Goal: Communication & Community: Participate in discussion

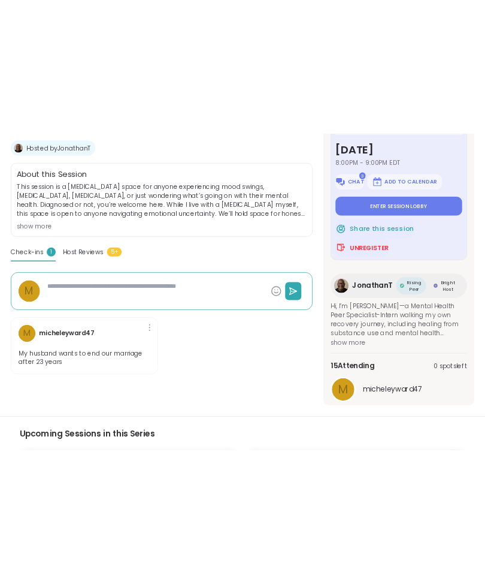
scroll to position [180, 0]
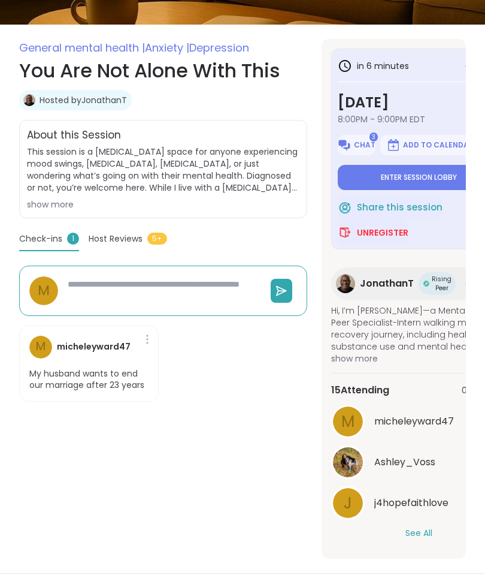
click at [429, 181] on span "Enter session lobby" at bounding box center [419, 178] width 76 height 10
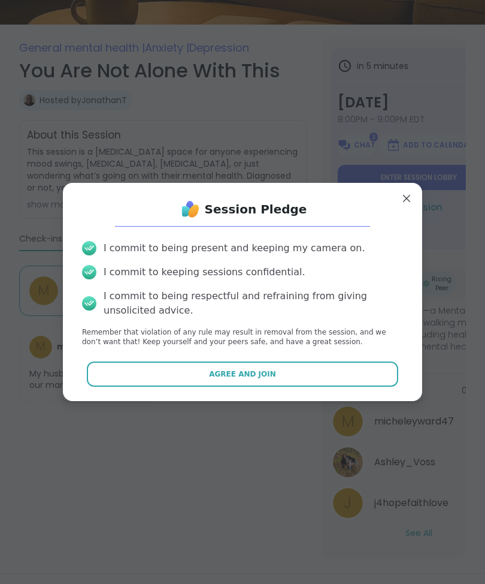
click at [254, 379] on span "Agree and Join" at bounding box center [242, 374] width 67 height 11
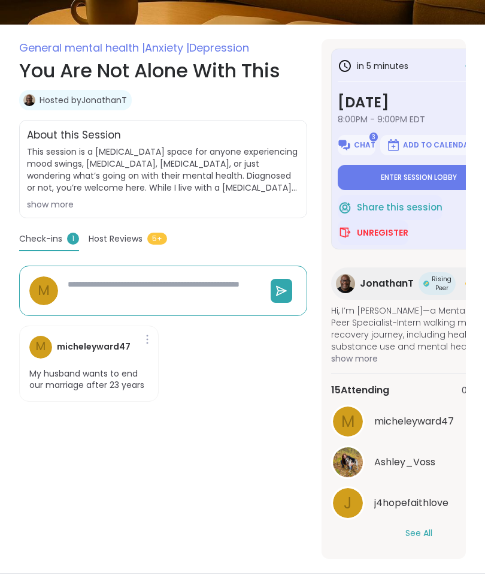
type textarea "*"
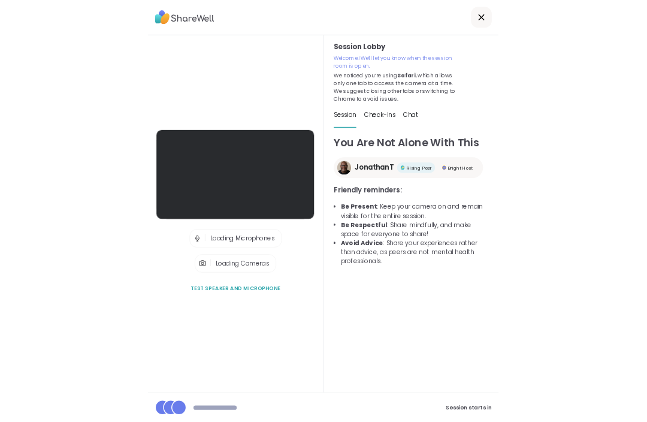
scroll to position [40, 0]
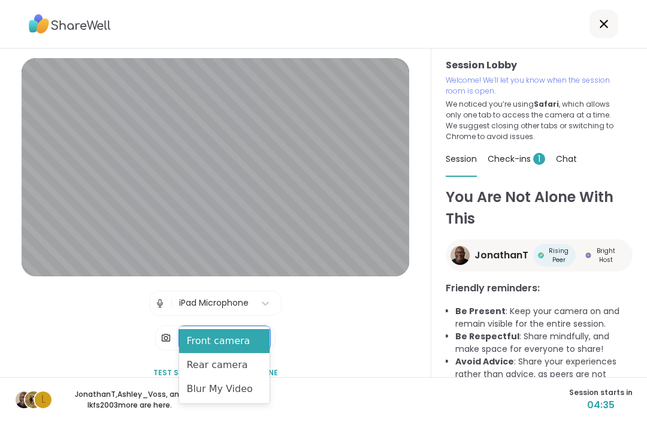
click at [232, 391] on div "Blur My Video" at bounding box center [224, 389] width 91 height 24
click at [233, 343] on div "Front camera" at bounding box center [224, 341] width 91 height 24
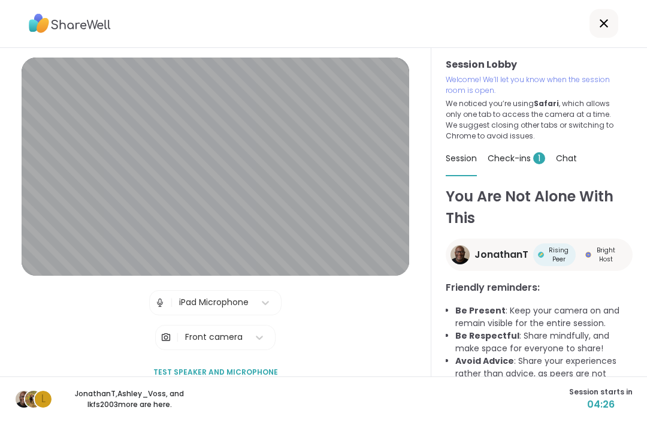
scroll to position [18, 0]
click at [325, 307] on div "Session Lobby | iPad Microphone | Front camera Test speaker and microphone" at bounding box center [216, 221] width 388 height 327
click at [323, 301] on div "Session Lobby | iPad Microphone | Front camera Test speaker and microphone" at bounding box center [216, 221] width 388 height 327
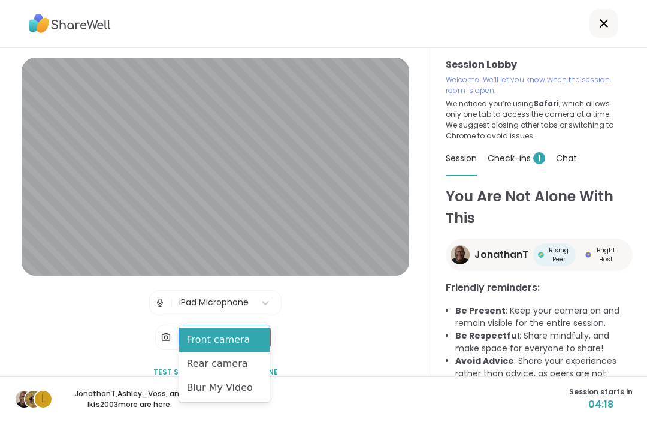
click at [236, 340] on div "Front camera" at bounding box center [224, 340] width 91 height 24
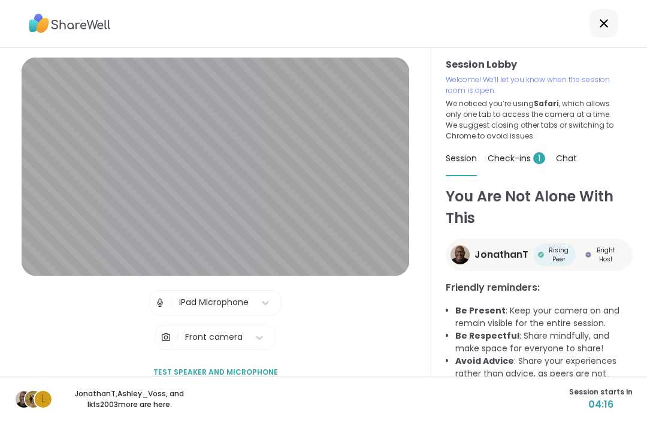
click at [242, 367] on span "Test speaker and microphone" at bounding box center [215, 372] width 125 height 11
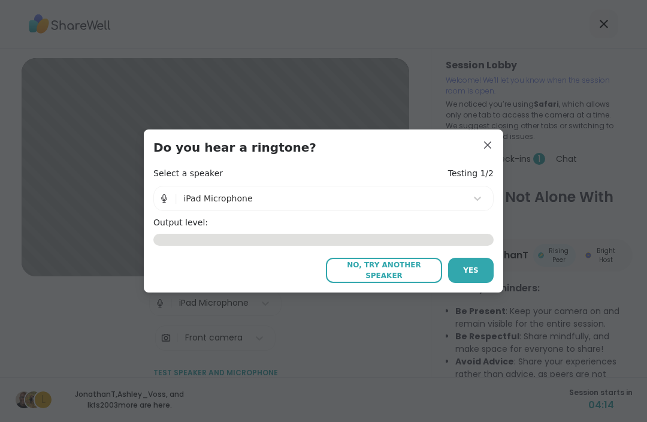
click at [474, 271] on span "Yes" at bounding box center [471, 270] width 16 height 11
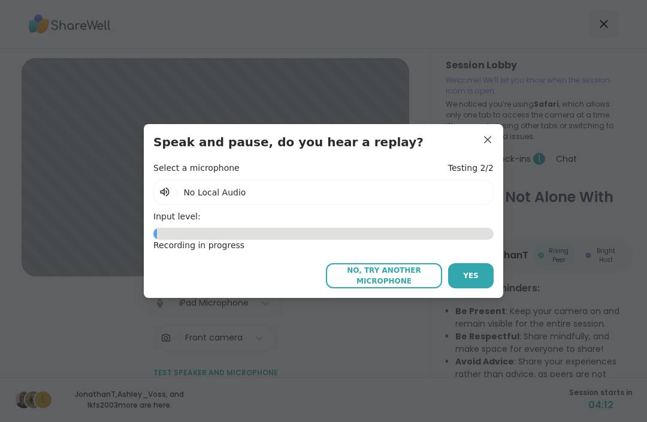
click at [309, 225] on div "Input level: 1.09" at bounding box center [323, 225] width 340 height 29
click at [330, 234] on div "2.19" at bounding box center [323, 234] width 340 height 12
click at [313, 236] on div "7.00" at bounding box center [323, 234] width 340 height 12
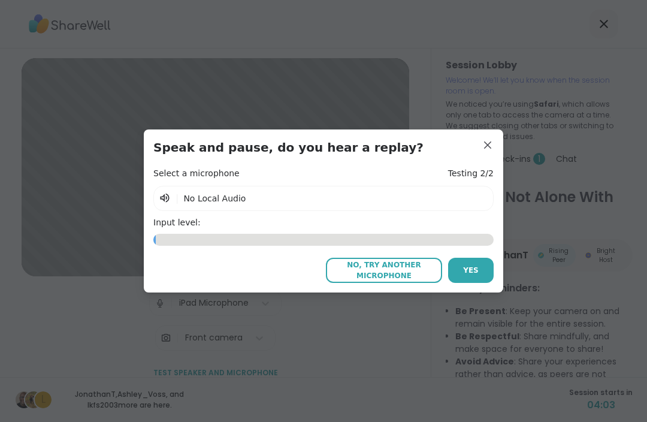
click at [177, 162] on div "Speak and pause, do you hear a replay? Select a microphone Testing 2/2 | No Loc…" at bounding box center [323, 210] width 340 height 143
click at [197, 196] on span "No Local Audio" at bounding box center [214, 199] width 62 height 10
click at [460, 269] on button "Yes" at bounding box center [471, 270] width 46 height 25
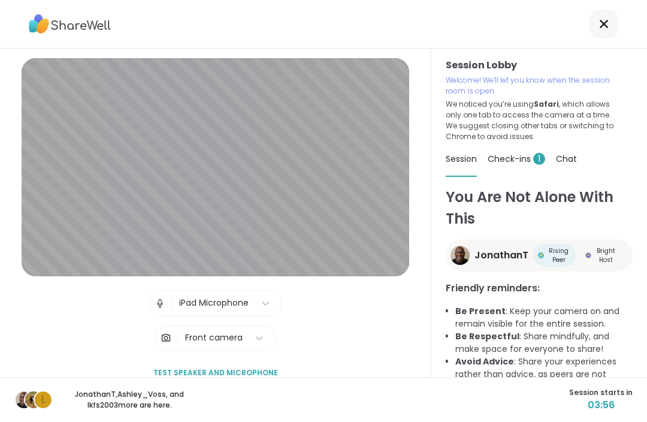
click at [243, 367] on span "Test speaker and microphone" at bounding box center [215, 372] width 125 height 11
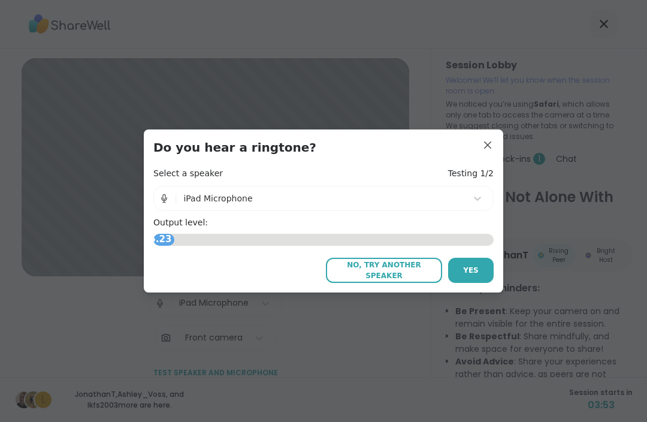
click at [484, 171] on h4 "Testing 1/2" at bounding box center [471, 174] width 46 height 12
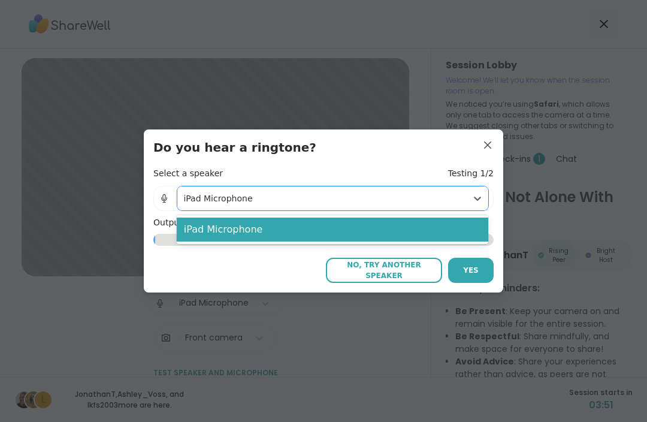
click at [309, 232] on div "iPad Microphone" at bounding box center [333, 230] width 312 height 24
click at [478, 277] on button "Yes" at bounding box center [471, 270] width 46 height 25
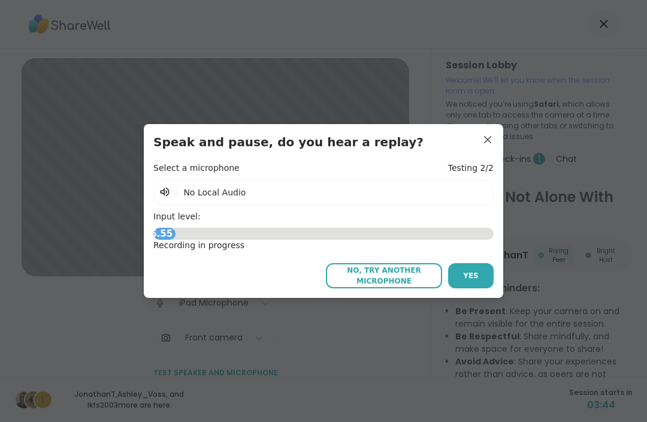
click at [269, 229] on div "6.55" at bounding box center [323, 234] width 340 height 12
click at [343, 228] on div "0.70" at bounding box center [323, 234] width 340 height 12
click at [480, 273] on button "Yes" at bounding box center [471, 275] width 46 height 25
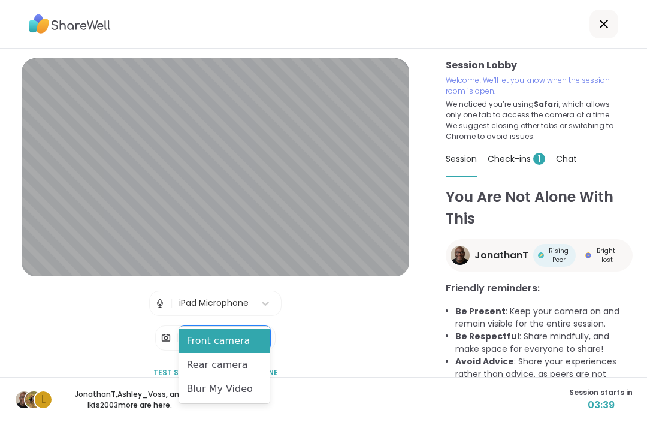
click at [222, 341] on div "Front camera" at bounding box center [224, 341] width 91 height 24
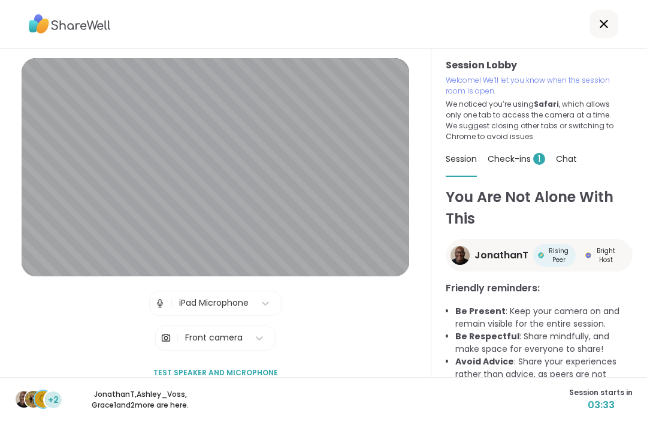
scroll to position [0, 0]
click at [608, 23] on icon at bounding box center [604, 24] width 14 height 14
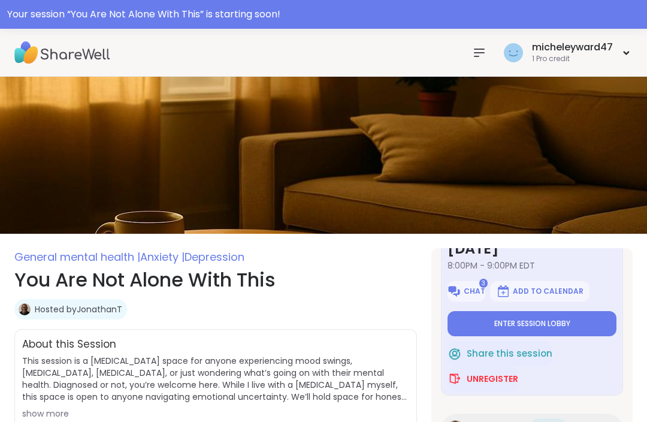
scroll to position [62, 0]
click at [563, 324] on span "Enter session lobby" at bounding box center [532, 324] width 76 height 10
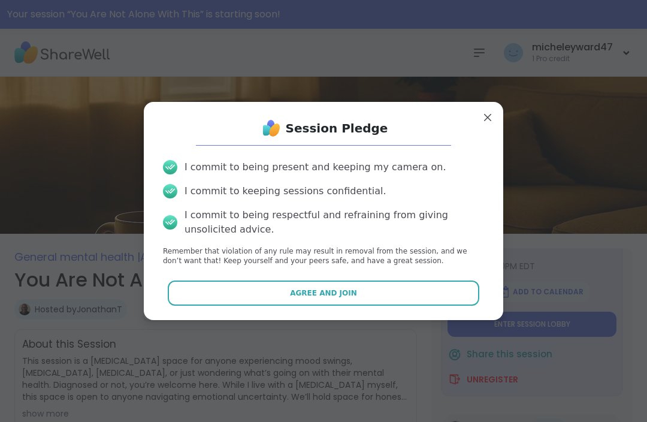
click at [334, 297] on span "Agree and Join" at bounding box center [323, 293] width 67 height 11
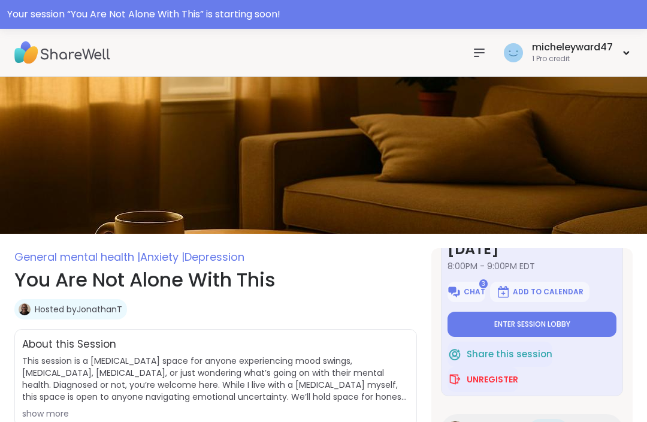
type textarea "*"
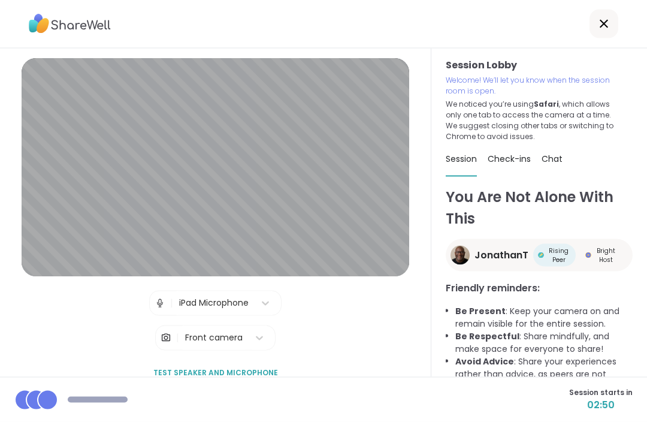
scroll to position [40, 0]
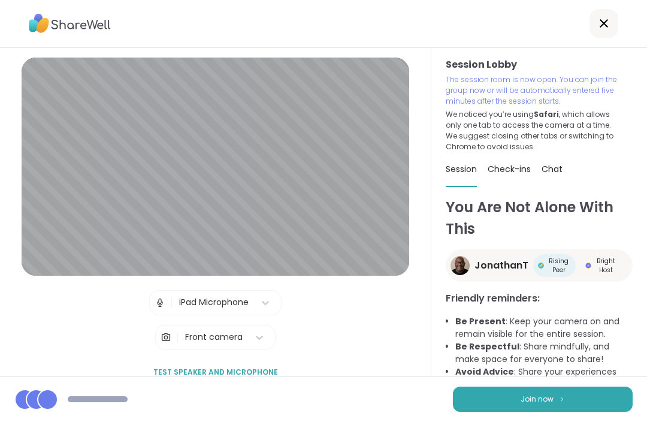
click at [536, 392] on button "Join now" at bounding box center [543, 399] width 180 height 25
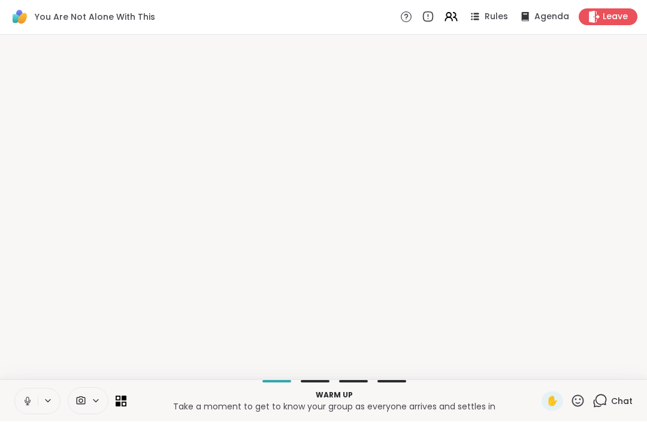
scroll to position [0, 0]
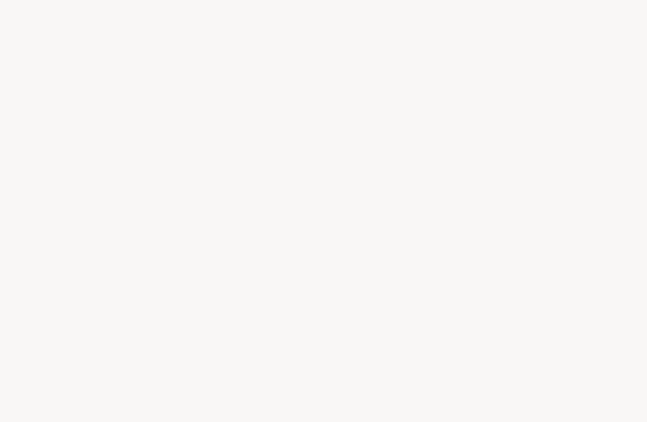
click at [203, 105] on div at bounding box center [323, 211] width 647 height 422
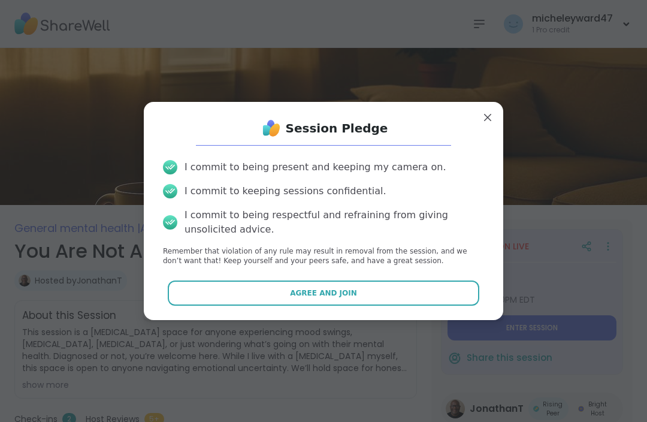
click at [329, 295] on span "Agree and Join" at bounding box center [323, 293] width 67 height 11
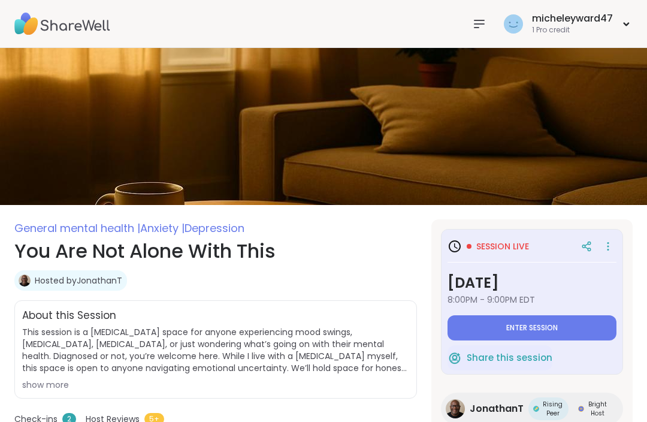
type textarea "*"
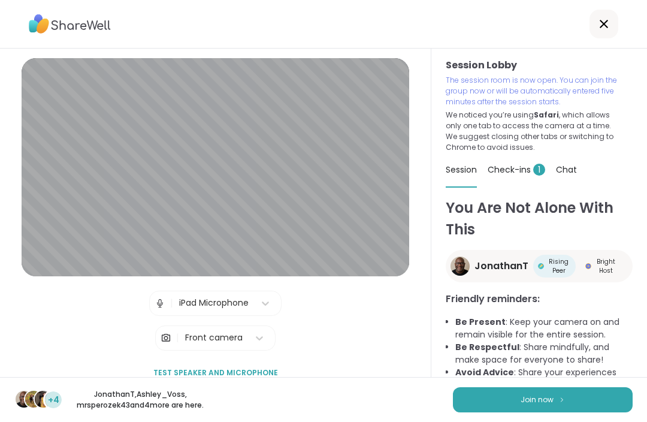
click at [547, 408] on button "Join now" at bounding box center [543, 399] width 180 height 25
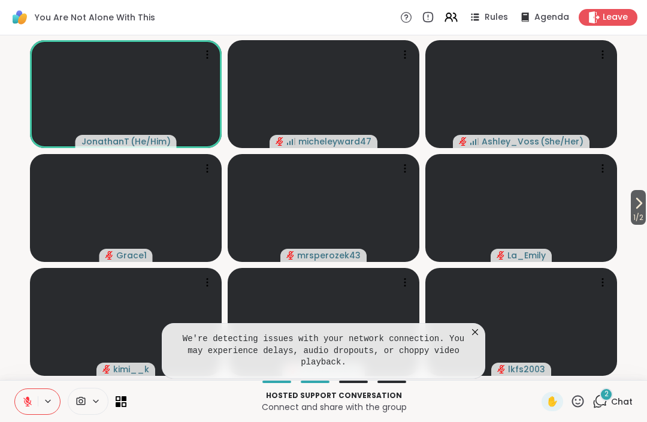
click at [479, 330] on icon at bounding box center [475, 332] width 12 height 12
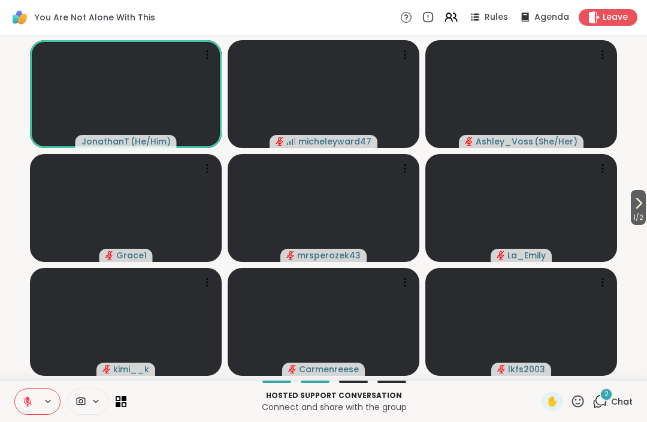
click at [626, 402] on span "Chat" at bounding box center [622, 402] width 22 height 12
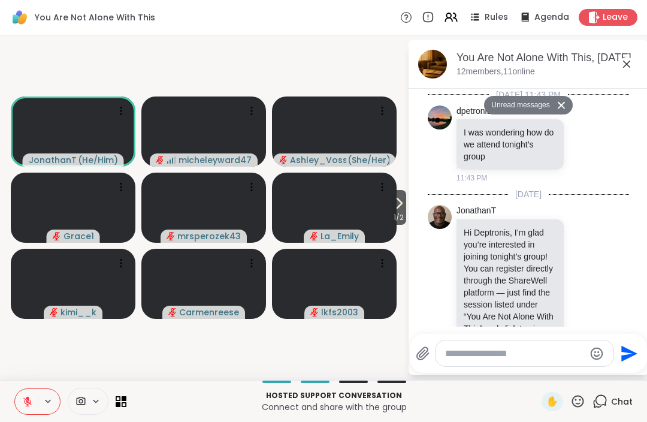
scroll to position [1203, 0]
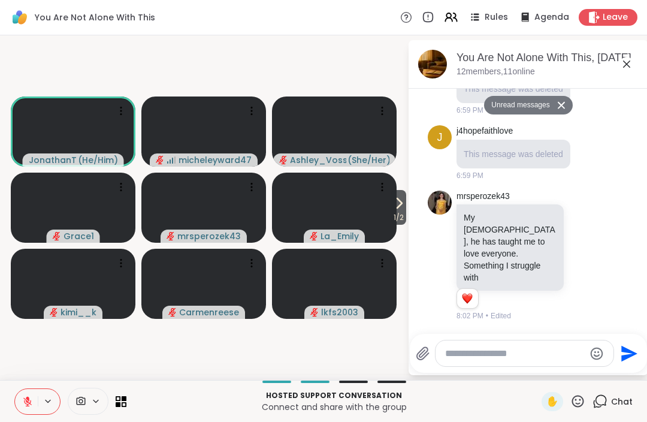
click at [496, 358] on textarea "Type your message" at bounding box center [515, 354] width 140 height 12
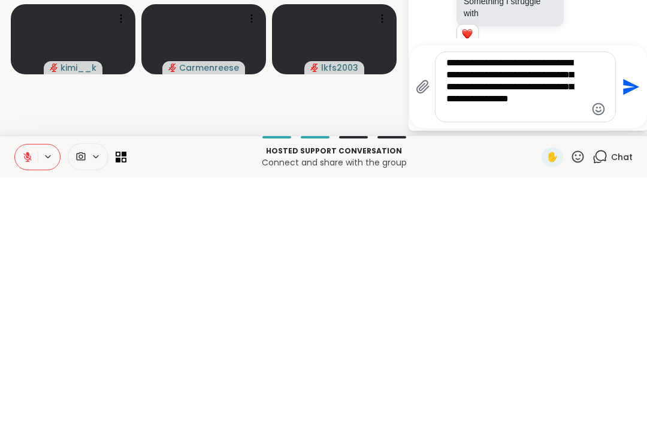
scroll to position [0, 0]
click at [495, 301] on textarea "**********" at bounding box center [517, 331] width 140 height 60
click at [520, 301] on textarea "**********" at bounding box center [517, 331] width 140 height 60
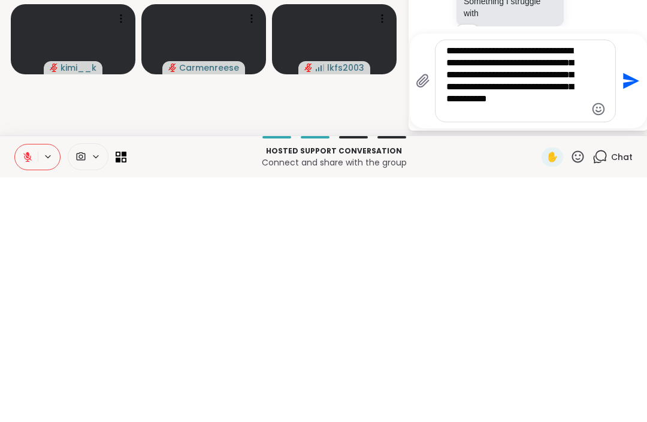
type textarea "**********"
click at [620, 316] on icon "Send" at bounding box center [629, 325] width 19 height 19
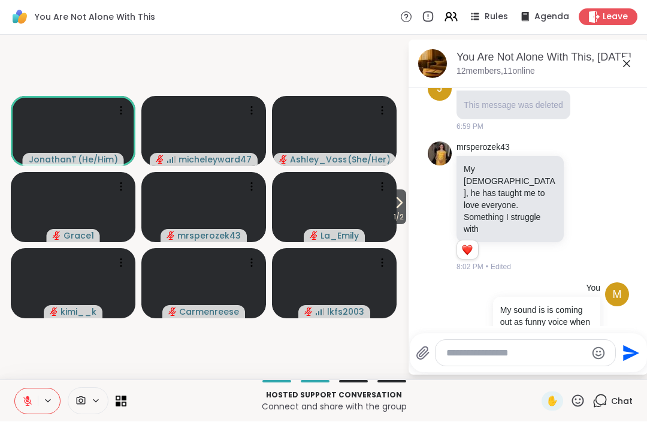
scroll to position [1311, 0]
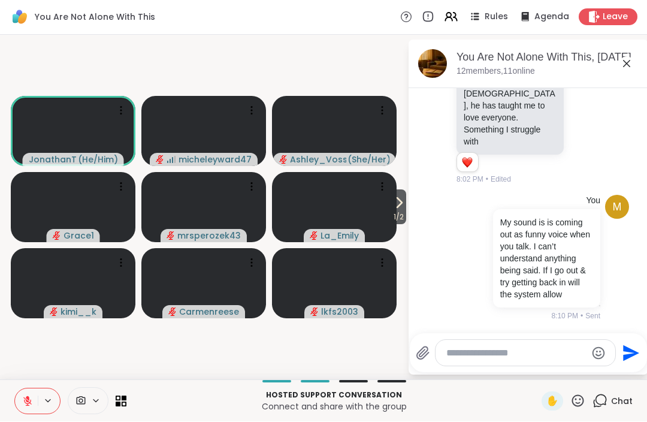
click at [628, 62] on icon at bounding box center [626, 64] width 7 height 7
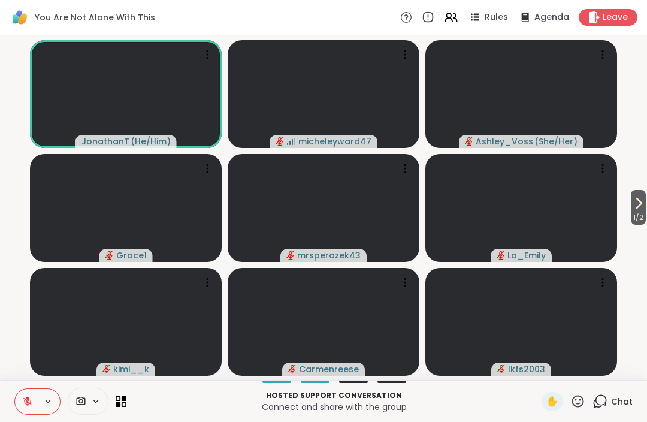
click at [620, 399] on span "Chat" at bounding box center [622, 402] width 22 height 12
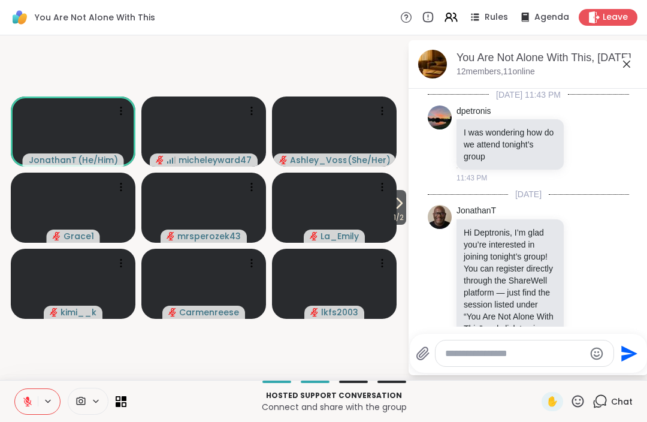
scroll to position [1299, 0]
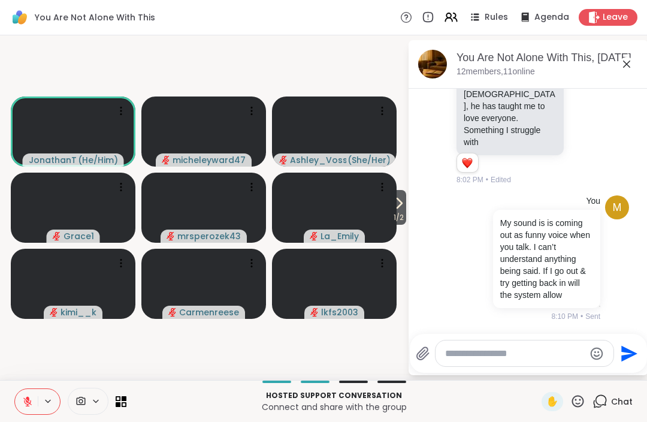
click at [623, 62] on icon at bounding box center [627, 64] width 14 height 14
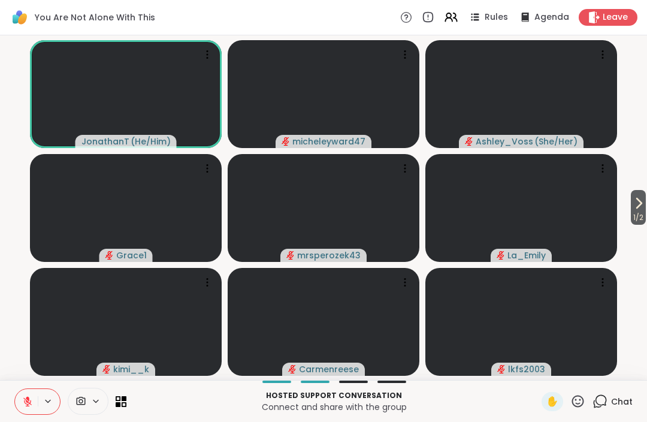
click at [643, 212] on span "1 / 2" at bounding box center [638, 217] width 15 height 14
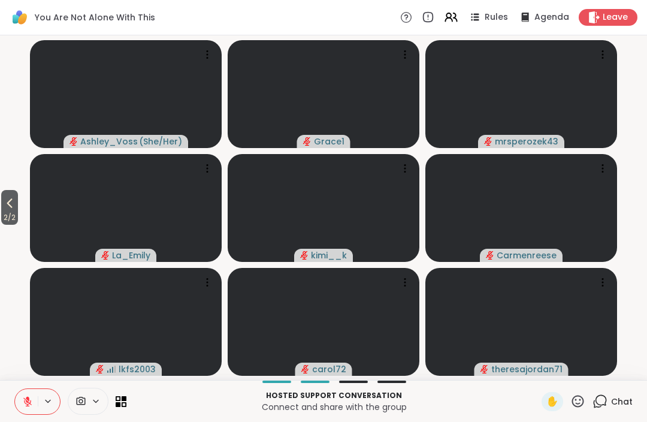
click at [14, 201] on icon at bounding box center [9, 203] width 14 height 14
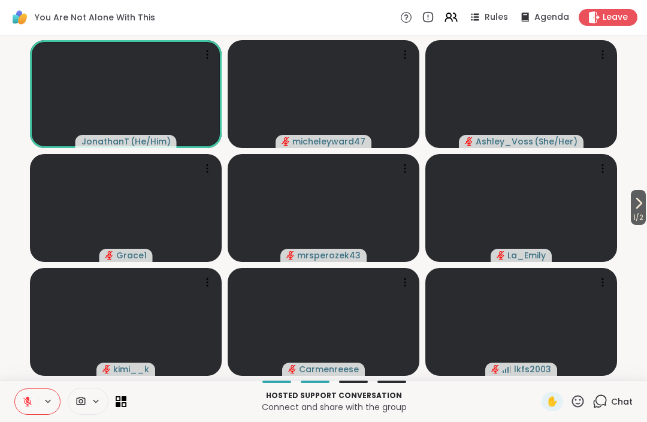
click at [616, 402] on span "Chat" at bounding box center [622, 402] width 22 height 12
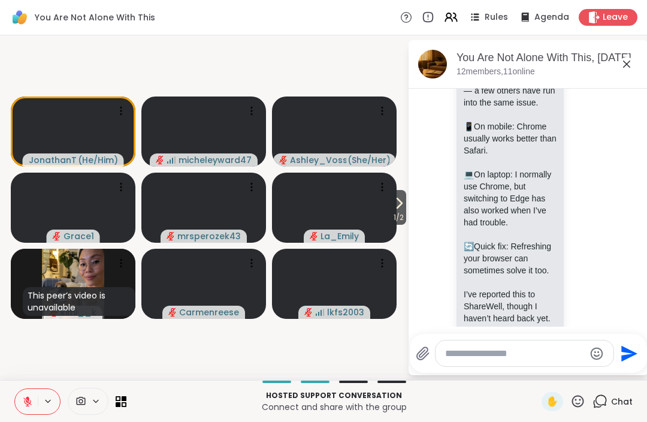
scroll to position [806, 0]
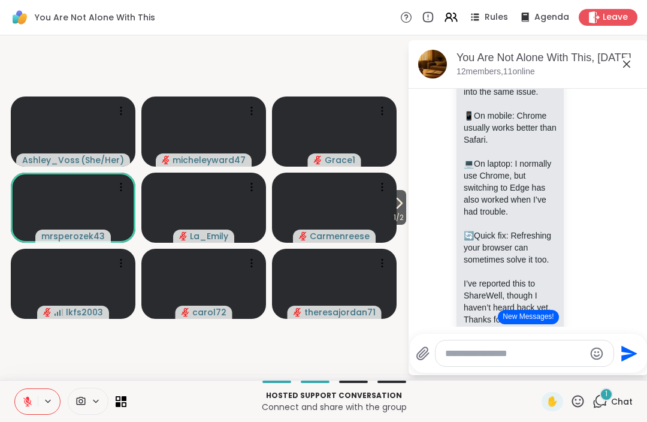
click at [589, 302] on div "JonathanT 🌐 Just a quick note about tech: If you experienced any glitches, you’…" at bounding box center [530, 196] width 147 height 383
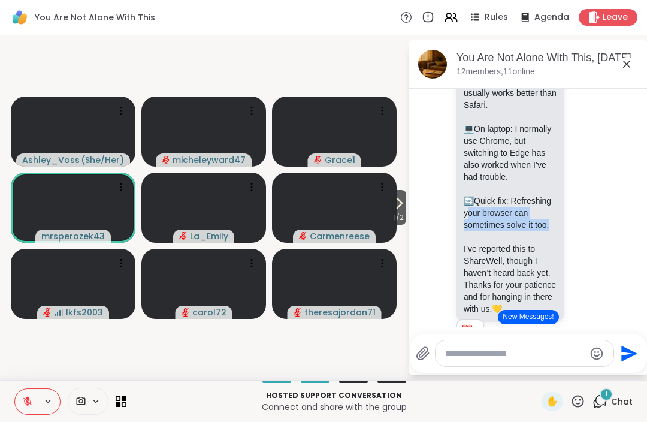
scroll to position [966, 0]
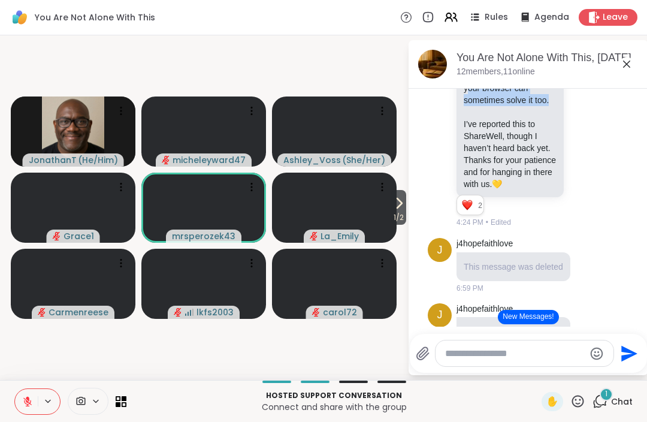
click at [526, 314] on button "New Messages!" at bounding box center [528, 317] width 61 height 14
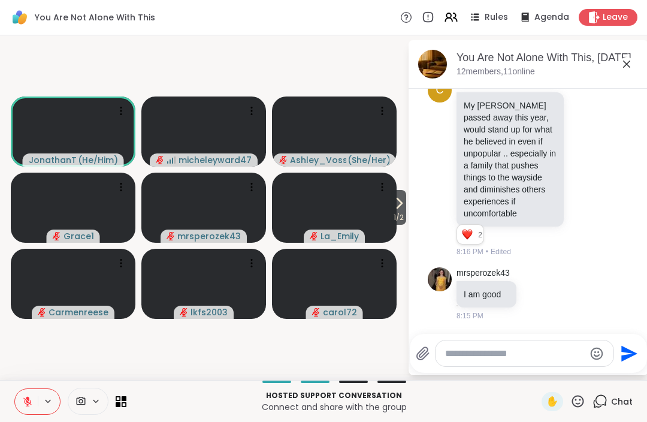
scroll to position [1626, 0]
click at [628, 59] on icon at bounding box center [627, 64] width 14 height 14
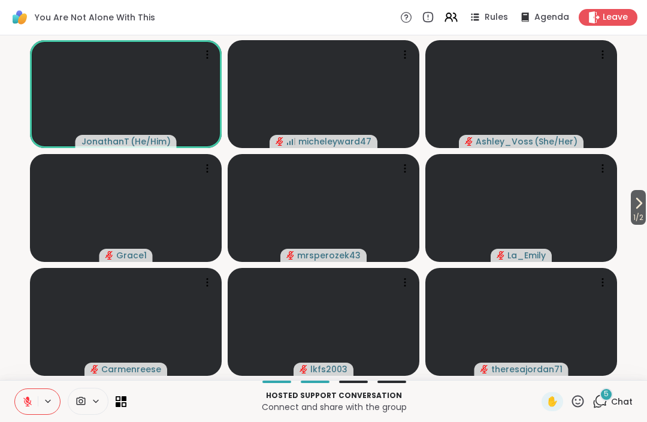
click at [642, 202] on icon at bounding box center [639, 203] width 14 height 14
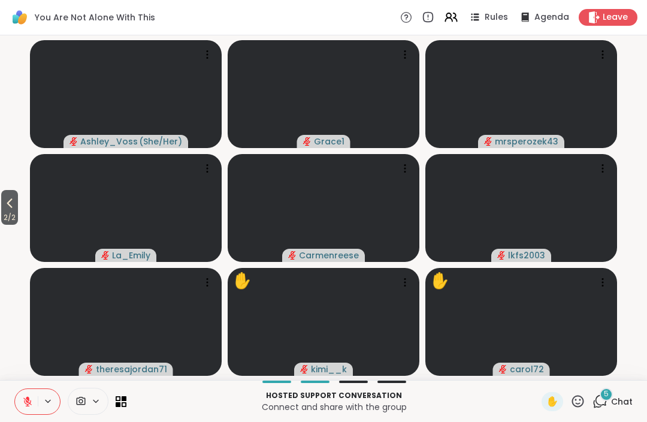
click at [3, 213] on span "2 / 2" at bounding box center [9, 217] width 17 height 14
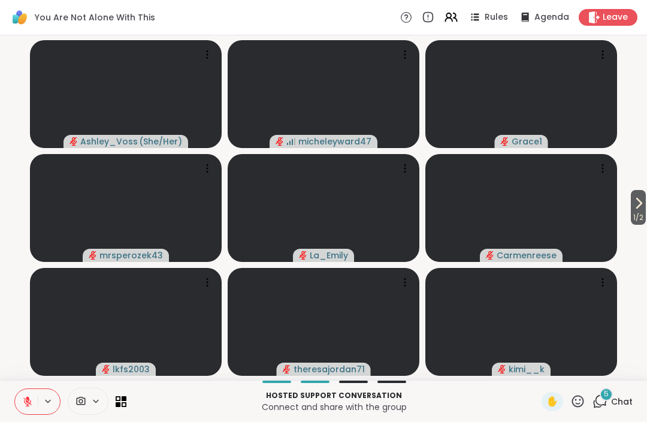
click at [641, 207] on icon at bounding box center [639, 203] width 14 height 14
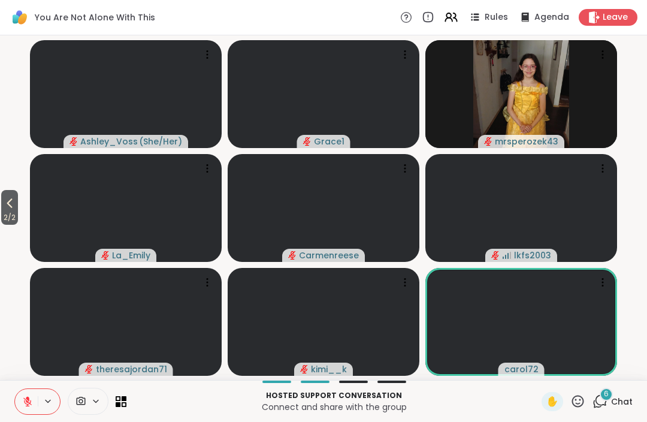
click at [7, 210] on icon at bounding box center [9, 203] width 14 height 14
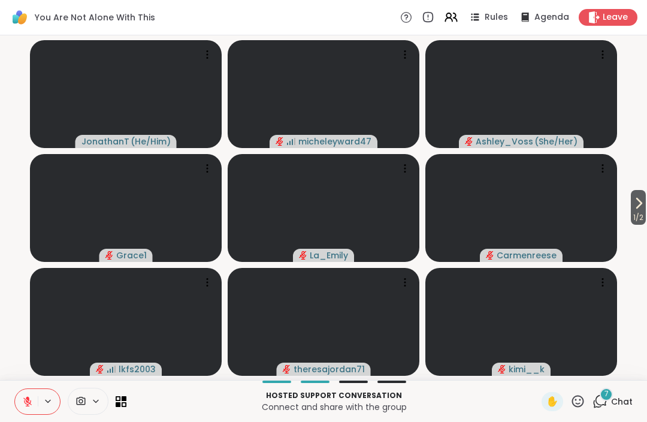
click at [642, 200] on icon at bounding box center [639, 203] width 14 height 14
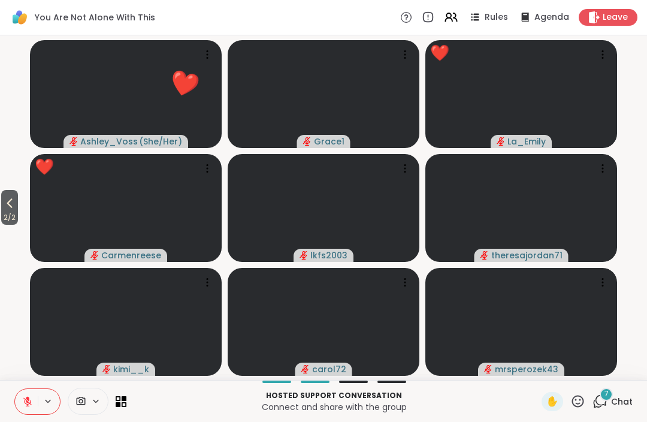
click at [8, 213] on span "2 / 2" at bounding box center [9, 217] width 17 height 14
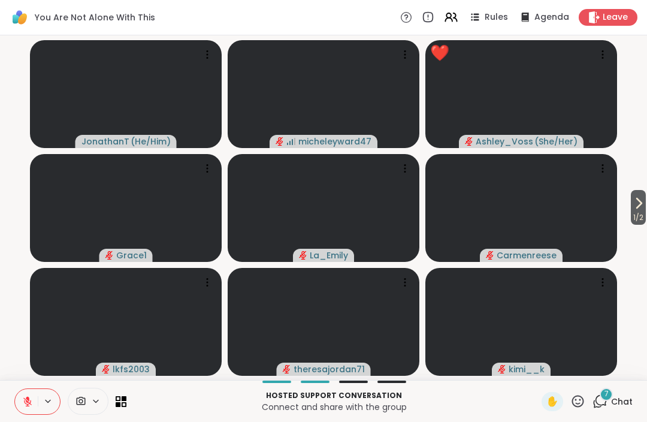
click at [645, 201] on button "1 / 2" at bounding box center [638, 207] width 15 height 35
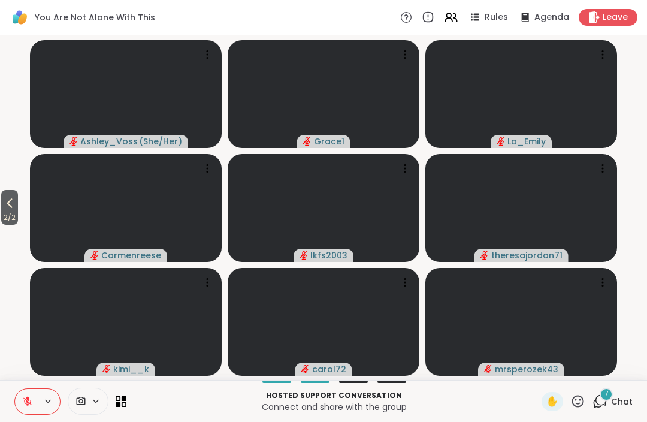
click at [3, 213] on span "2 / 2" at bounding box center [9, 217] width 17 height 14
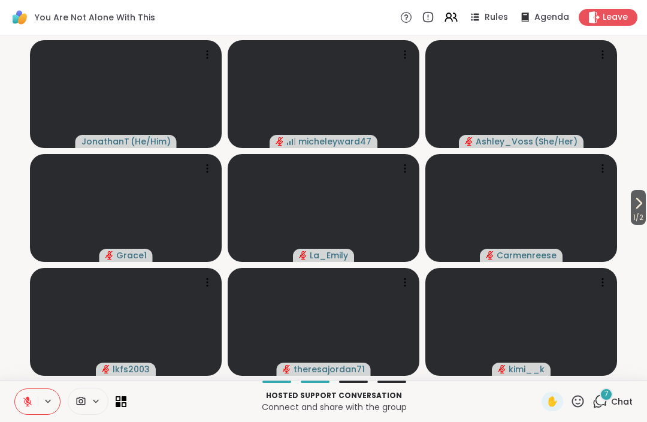
click at [642, 216] on span "1 / 2" at bounding box center [638, 217] width 15 height 14
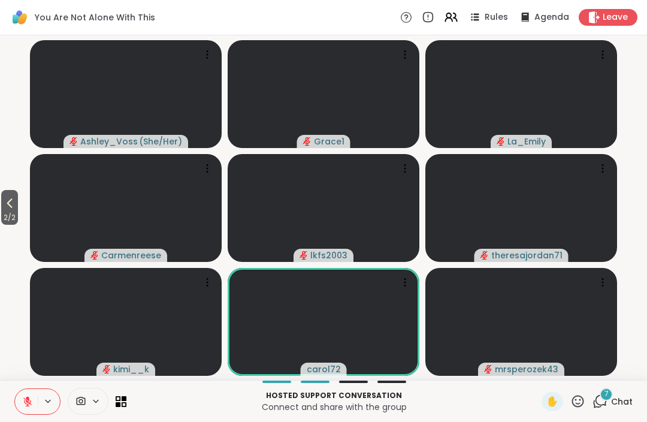
click at [5, 216] on span "2 / 2" at bounding box center [9, 217] width 17 height 14
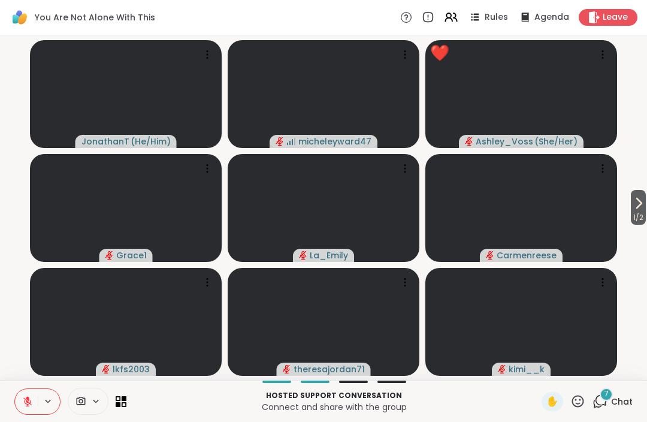
click at [631, 218] on span "1 / 2" at bounding box center [638, 217] width 15 height 14
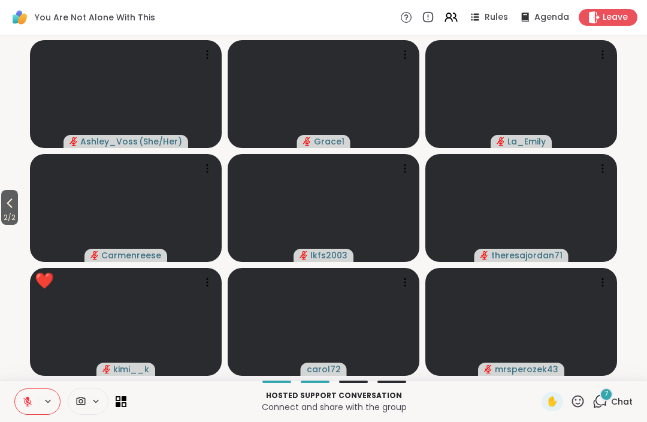
click at [2, 215] on span "2 / 2" at bounding box center [9, 217] width 17 height 14
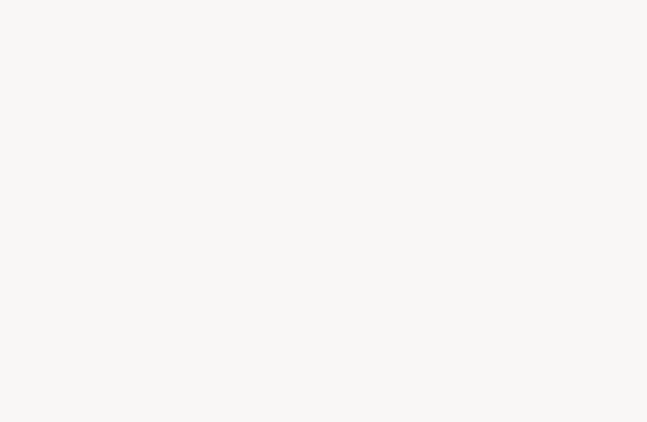
click at [468, 265] on div at bounding box center [323, 211] width 647 height 422
click at [101, 1] on div at bounding box center [323, 211] width 647 height 422
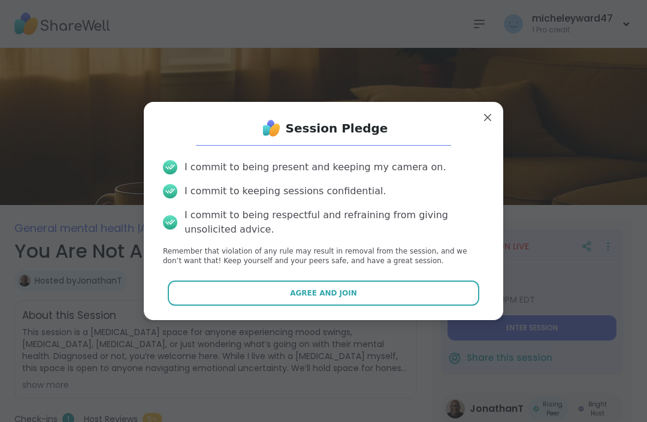
click at [348, 292] on span "Agree and Join" at bounding box center [323, 293] width 67 height 11
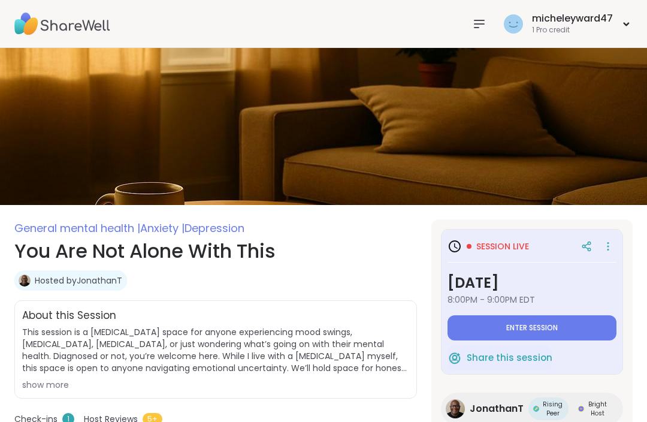
type textarea "*"
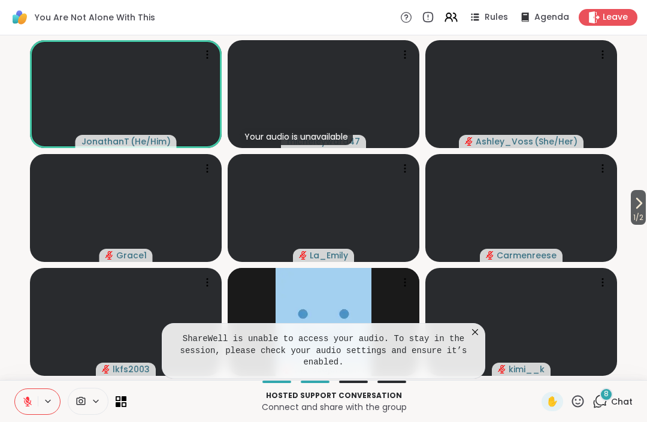
click at [43, 399] on icon at bounding box center [48, 401] width 10 height 10
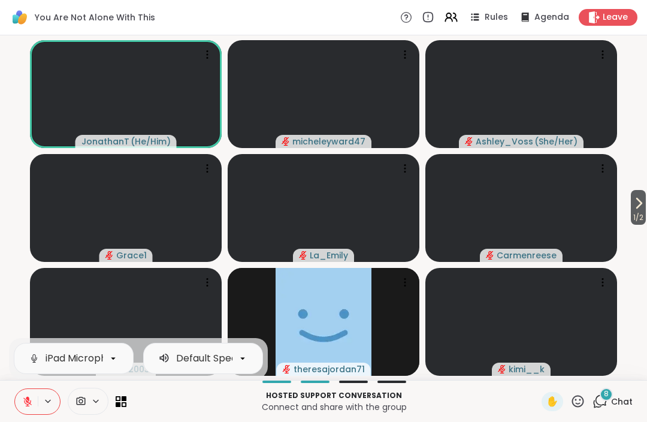
click at [194, 409] on p "Connect and share with the group" at bounding box center [334, 407] width 401 height 12
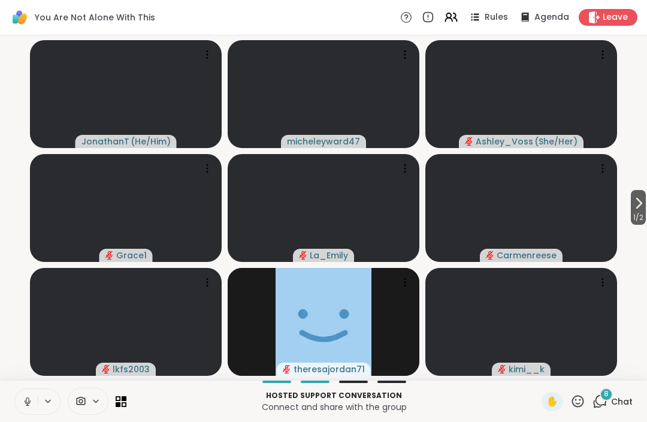
click at [639, 208] on icon at bounding box center [639, 203] width 14 height 14
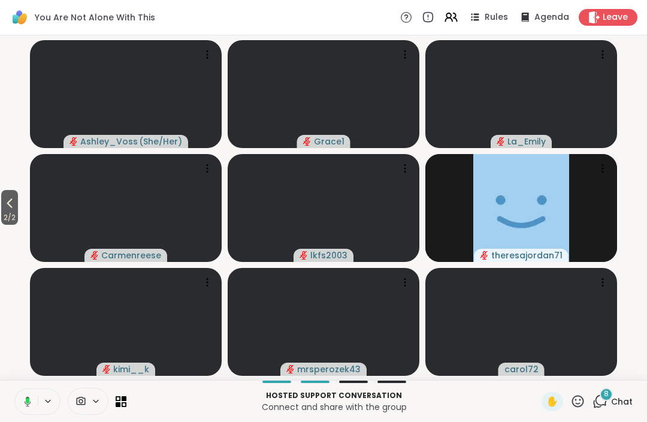
click at [7, 209] on icon at bounding box center [9, 203] width 14 height 14
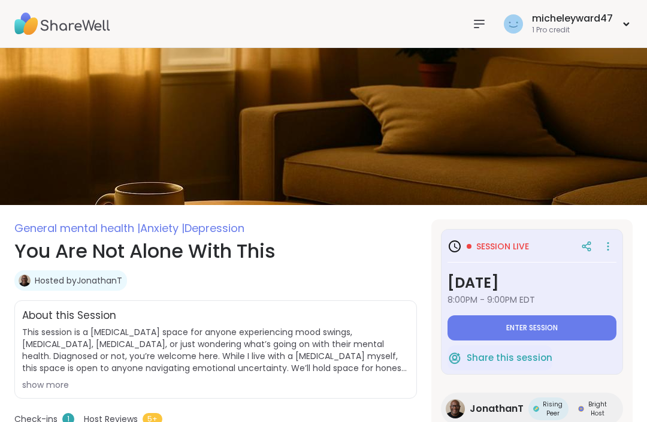
click at [535, 328] on span "Enter session" at bounding box center [532, 328] width 52 height 10
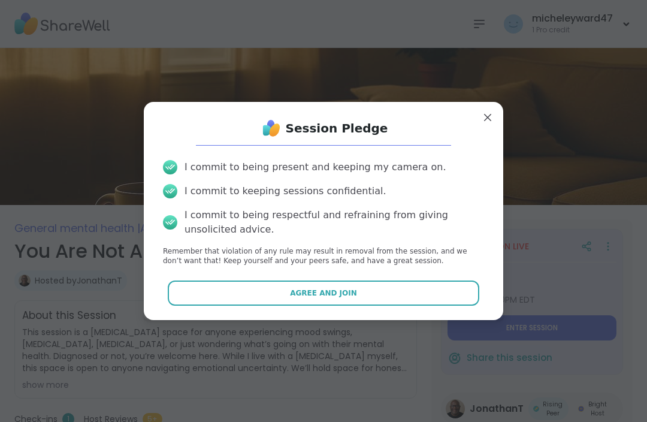
click at [343, 286] on button "Agree and Join" at bounding box center [324, 292] width 312 height 25
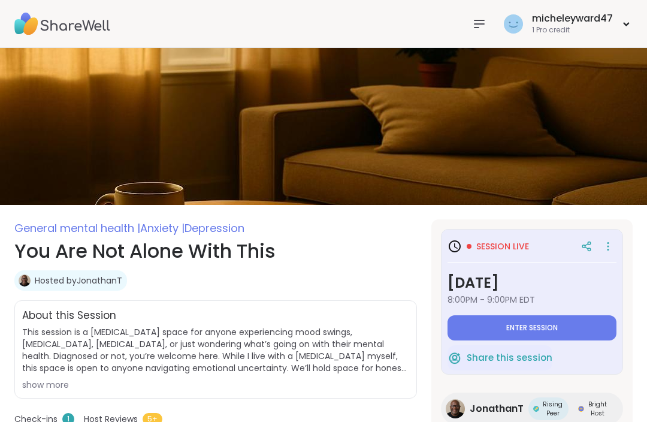
type textarea "*"
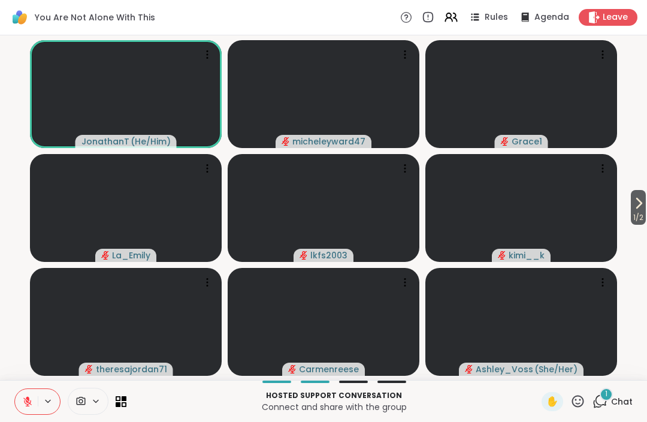
click at [645, 206] on button "1 / 2" at bounding box center [638, 207] width 15 height 35
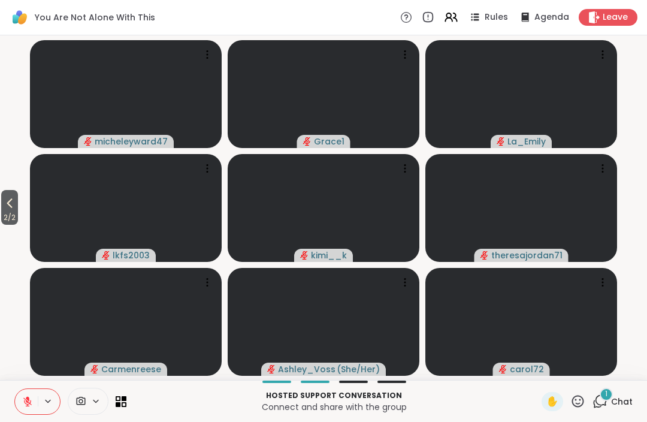
click at [15, 212] on span "2 / 2" at bounding box center [9, 217] width 17 height 14
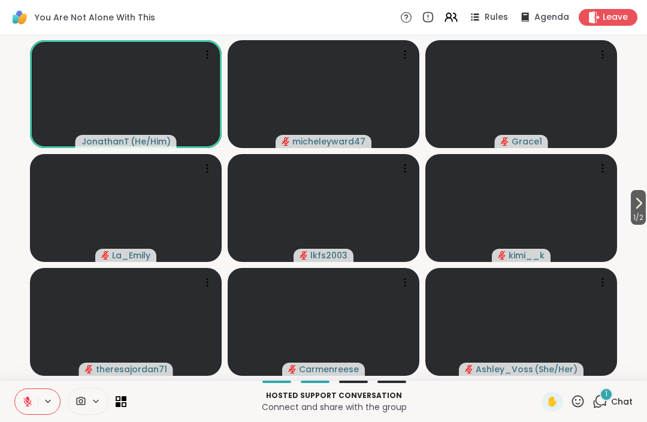
click at [620, 397] on span "Chat" at bounding box center [622, 402] width 22 height 12
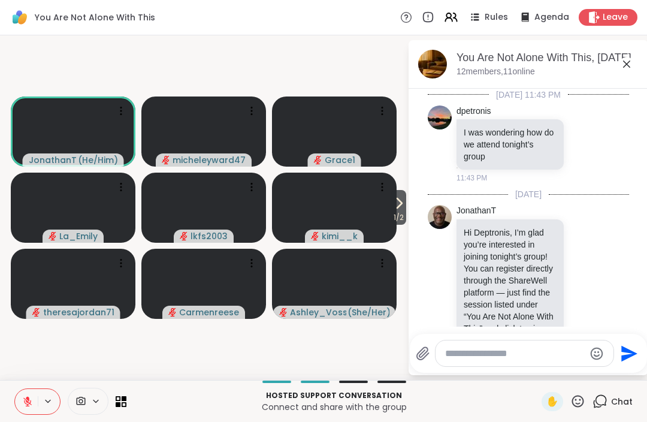
scroll to position [2789, 0]
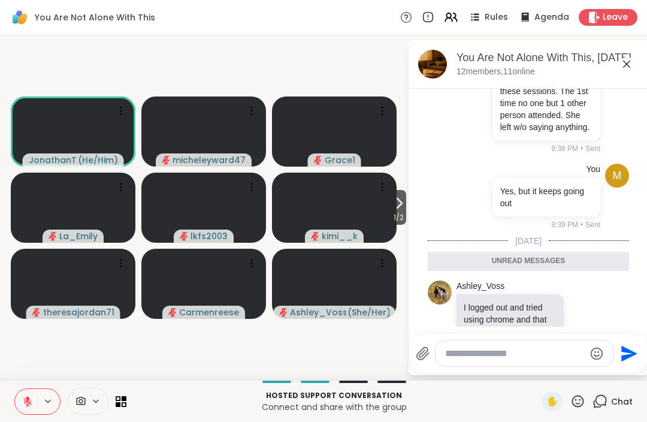
click at [467, 355] on textarea "Type your message" at bounding box center [515, 354] width 140 height 12
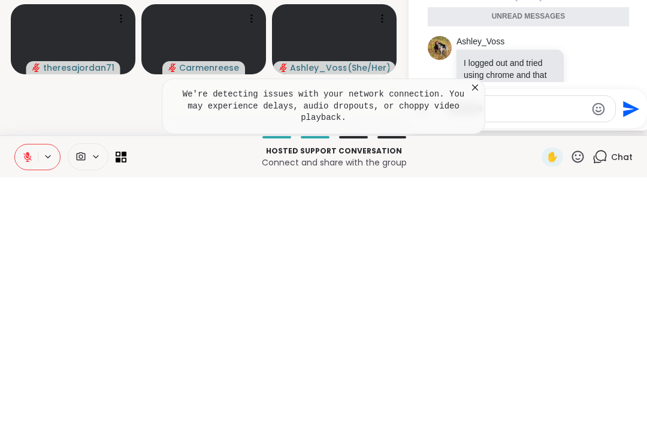
click at [480, 326] on icon at bounding box center [475, 332] width 12 height 12
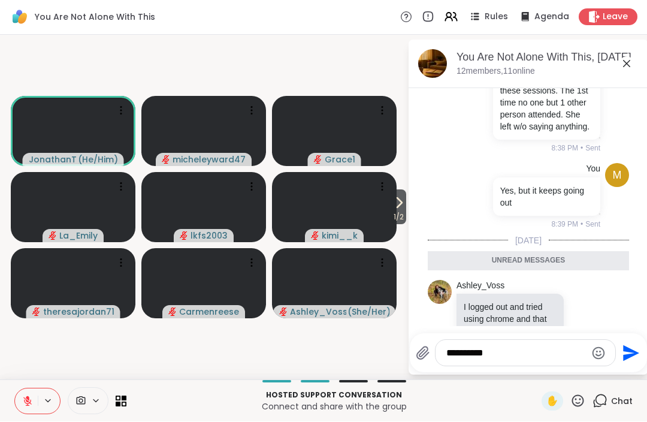
click at [503, 348] on textarea "**********" at bounding box center [517, 354] width 140 height 12
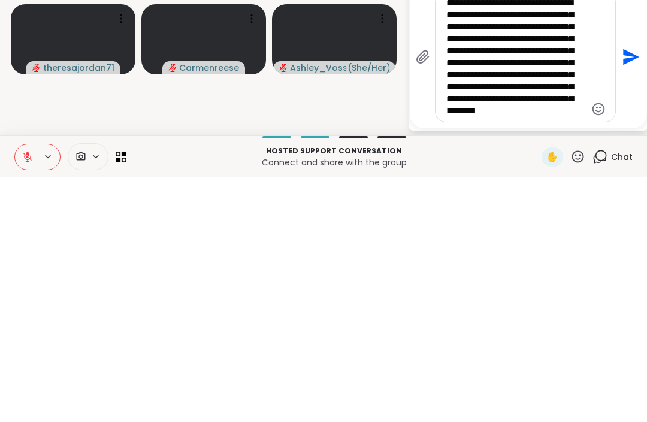
scroll to position [0, 0]
type textarea "**********"
click at [623, 294] on icon "Send" at bounding box center [631, 302] width 16 height 16
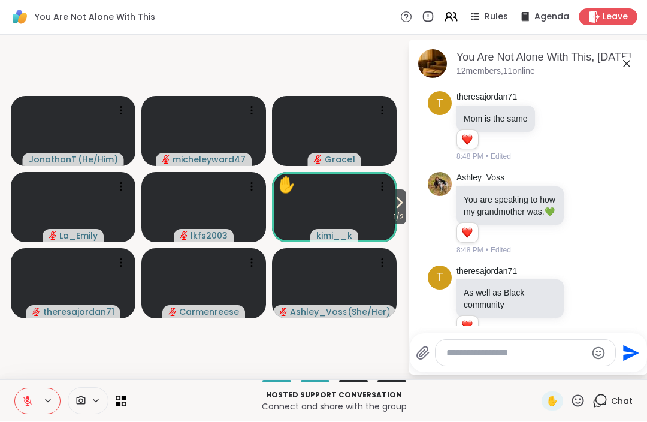
scroll to position [3480, 0]
